Goal: Check status: Check status

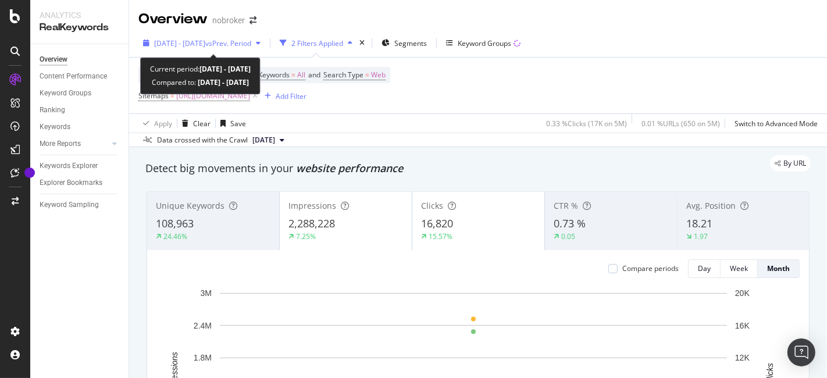
click at [245, 41] on span "vs Prev. Period" at bounding box center [228, 43] width 46 height 10
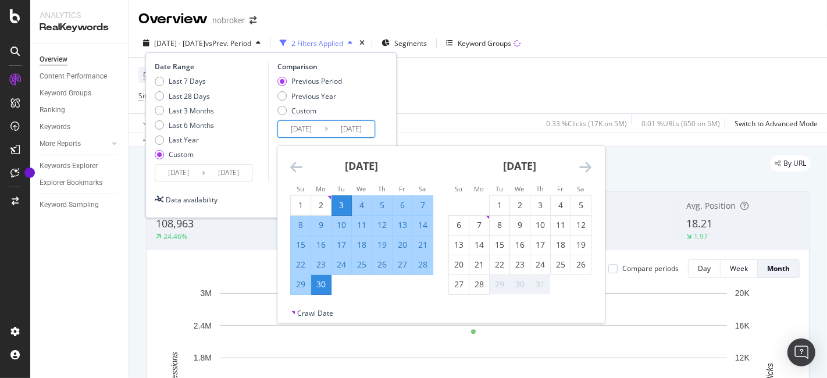
click at [293, 132] on input "[DATE]" at bounding box center [301, 129] width 46 height 16
